Goal: Information Seeking & Learning: Learn about a topic

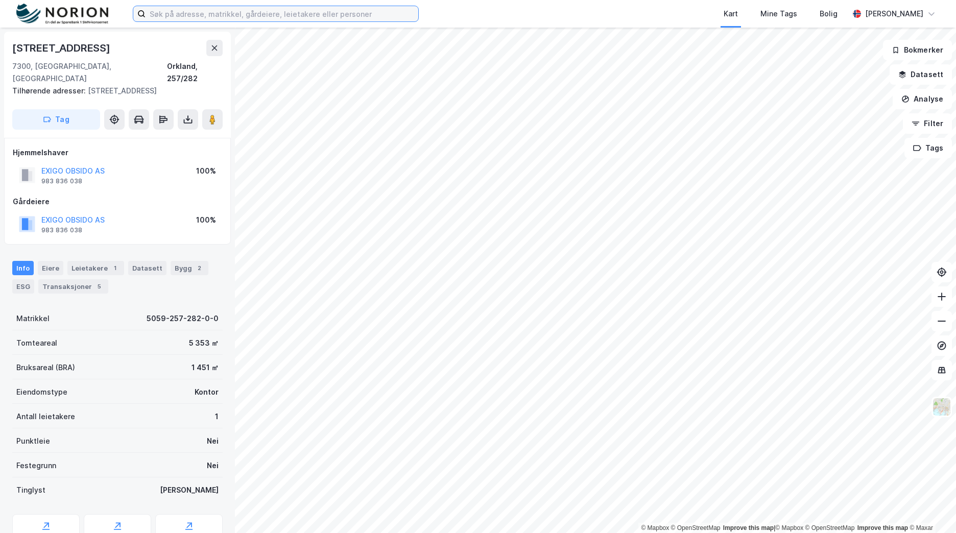
drag, startPoint x: 173, startPoint y: 18, endPoint x: 178, endPoint y: 23, distance: 7.2
click at [173, 18] on input at bounding box center [282, 13] width 273 height 15
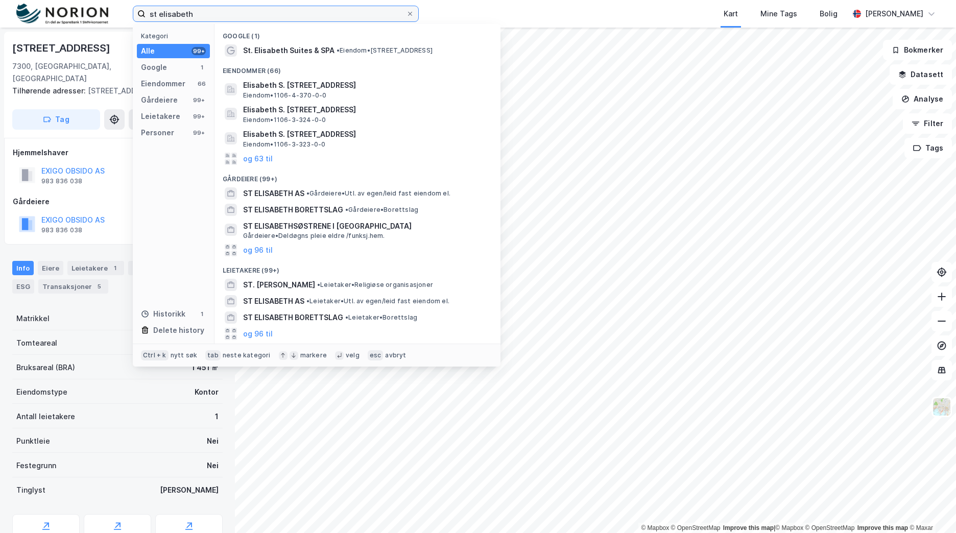
click at [192, 15] on input "st elisabeth" at bounding box center [276, 13] width 261 height 15
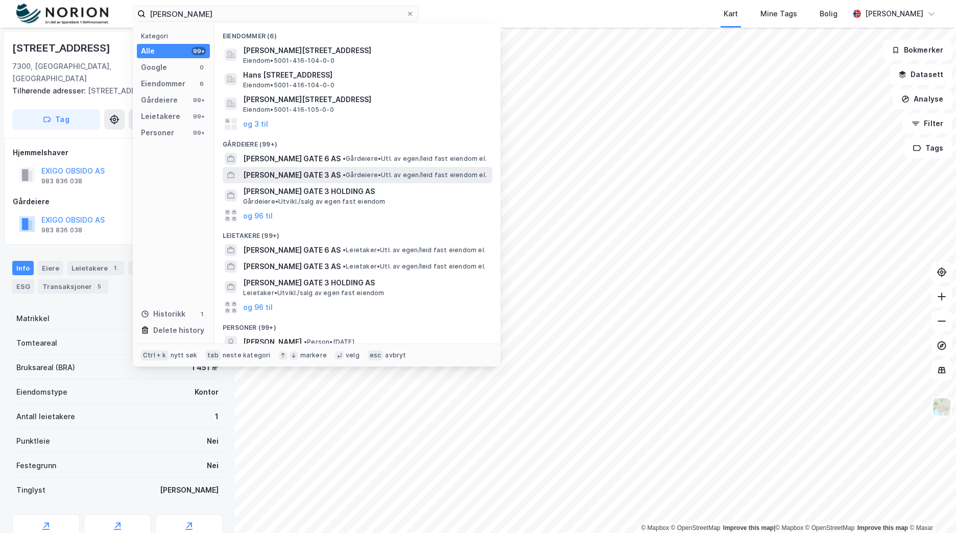
click at [275, 170] on span "[PERSON_NAME] GATE 3 AS" at bounding box center [292, 175] width 98 height 12
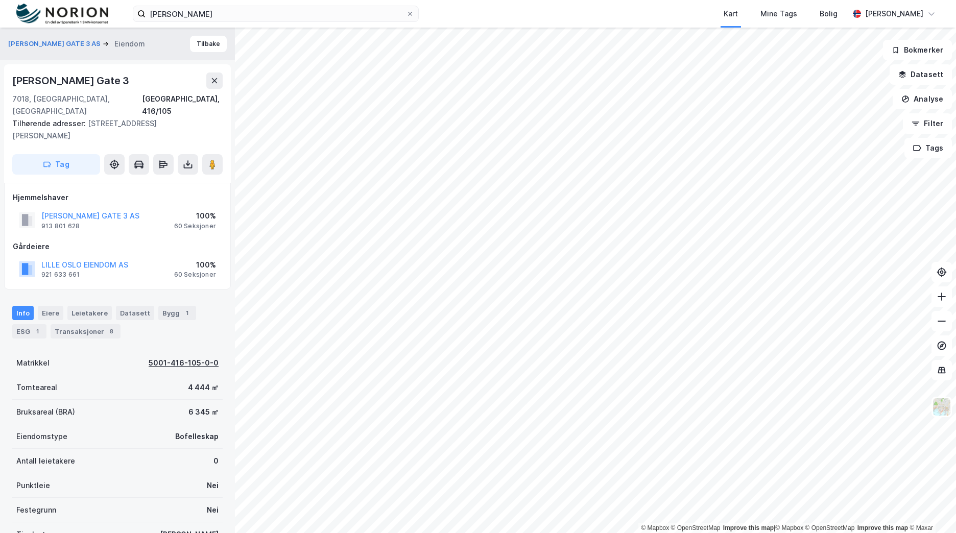
click at [184, 357] on div "5001-416-105-0-0" at bounding box center [184, 363] width 70 height 12
click at [208, 13] on input "[PERSON_NAME]" at bounding box center [276, 13] width 261 height 15
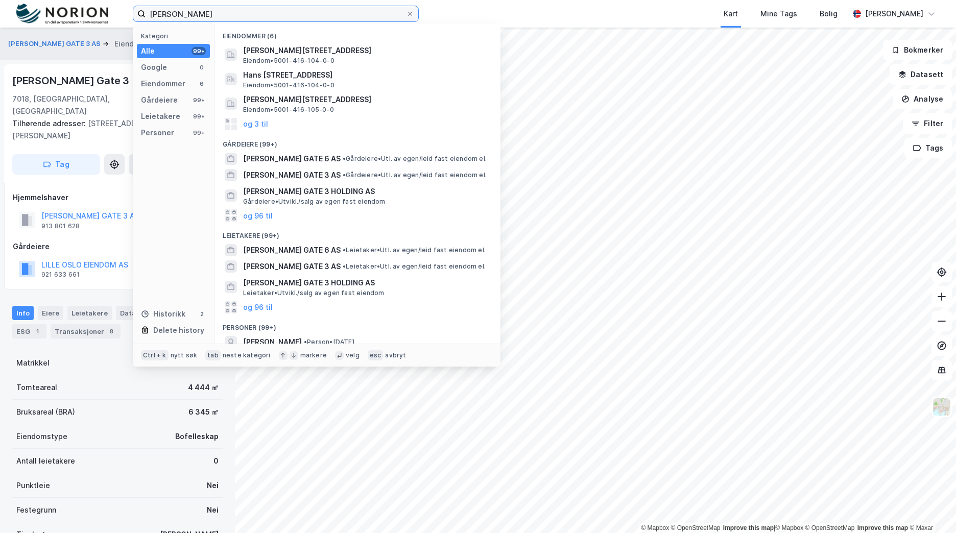
drag, startPoint x: 202, startPoint y: 16, endPoint x: 69, endPoint y: 22, distance: 132.9
click at [69, 22] on div "[PERSON_NAME] Kategori Alle 99+ Google 0 Eiendommer 6 Gårdeiere 99+ Leietakere …" at bounding box center [478, 14] width 956 height 28
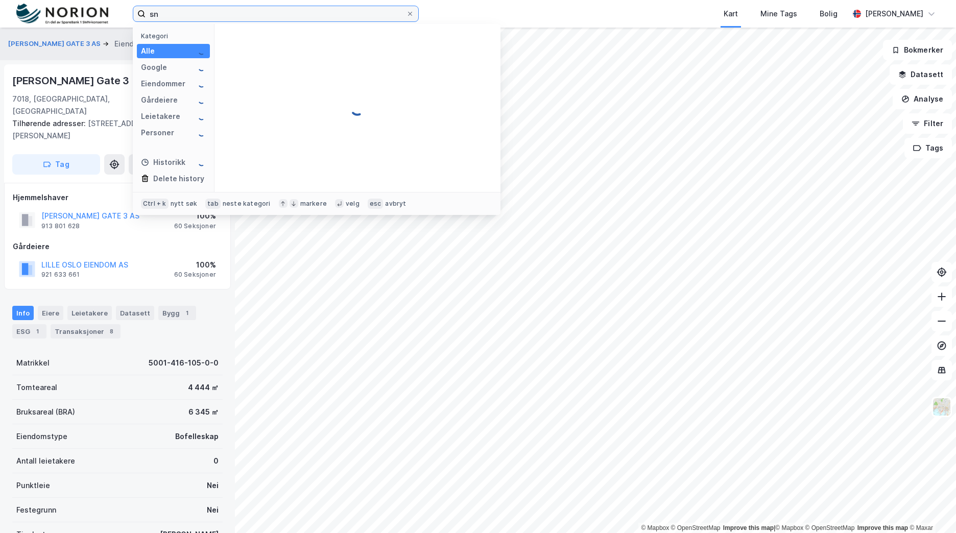
type input "s"
